Goal: Find specific page/section: Find specific page/section

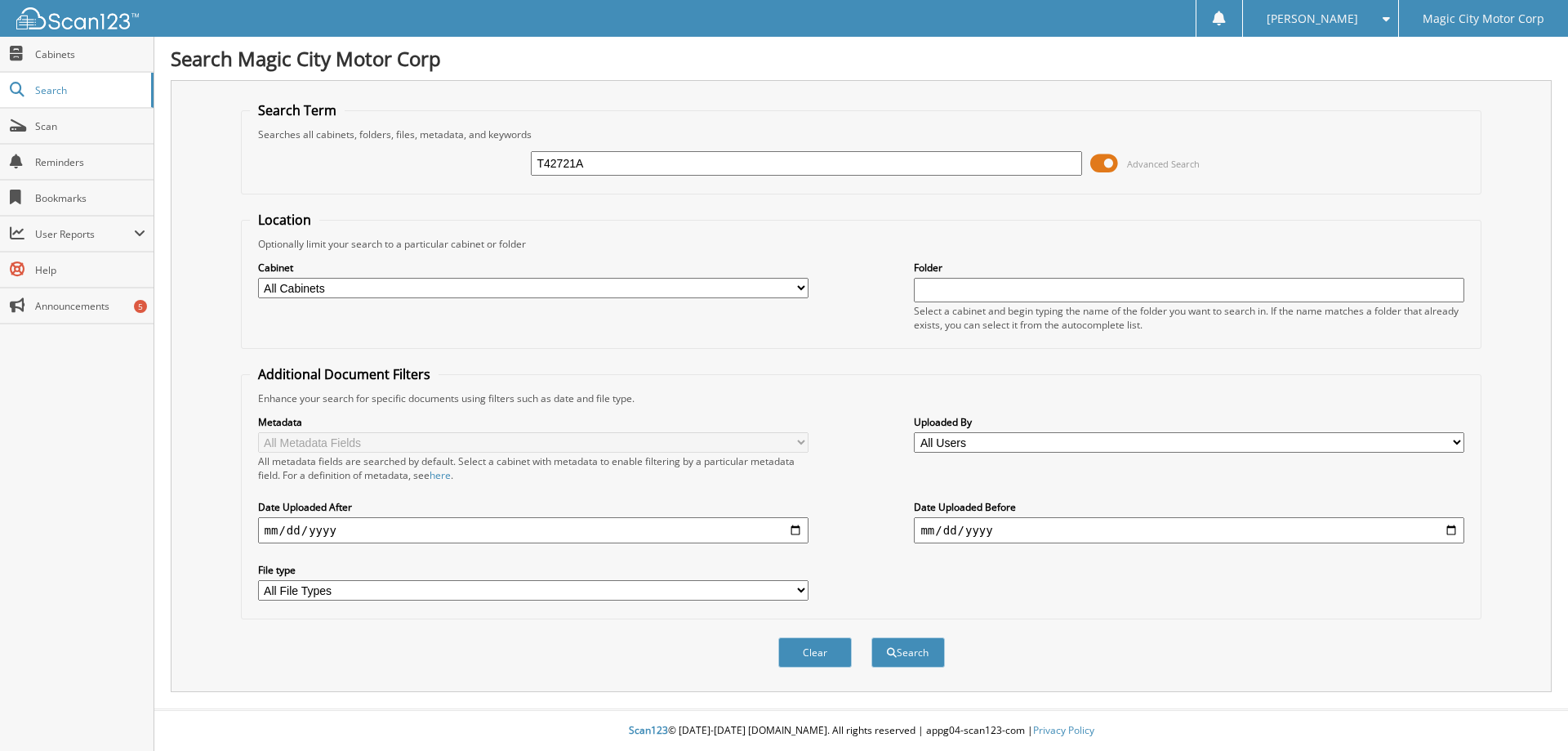
type input "T42721A"
click at [872, 637] on button "Search" at bounding box center [908, 652] width 73 height 31
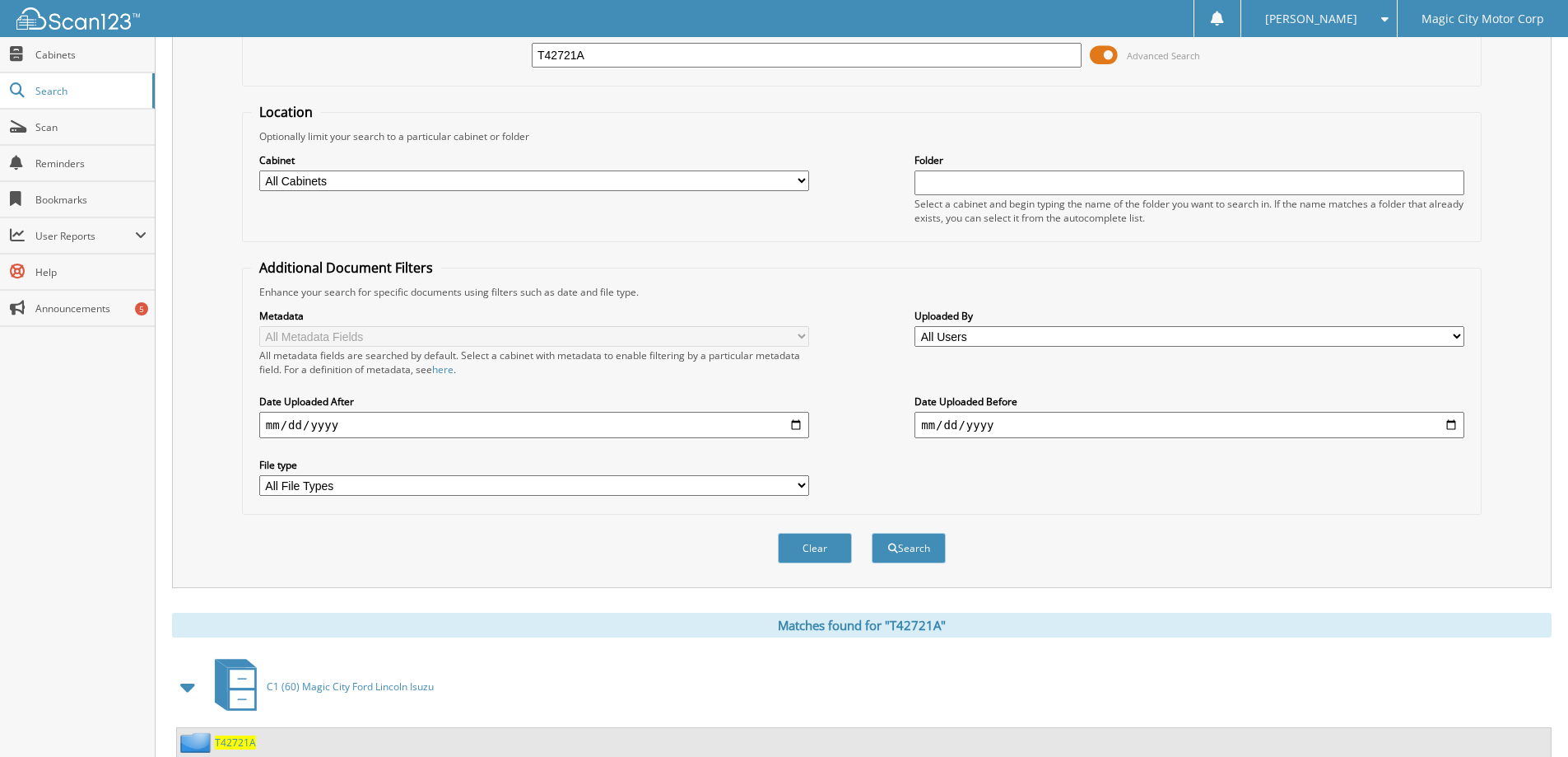
scroll to position [164, 0]
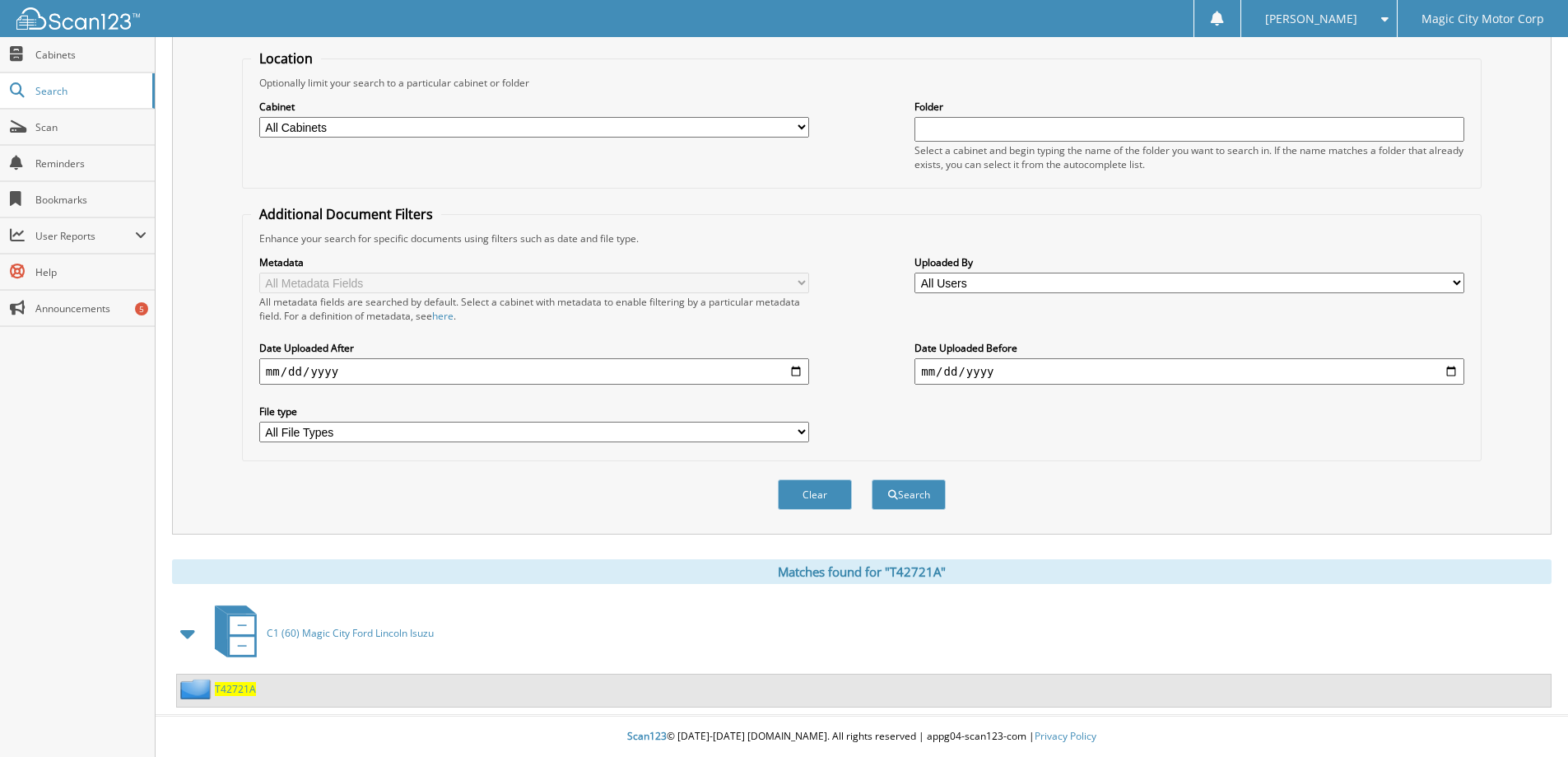
click at [238, 689] on span "T42721A" at bounding box center [234, 688] width 41 height 14
